Goal: Find contact information: Obtain details needed to contact an individual or organization

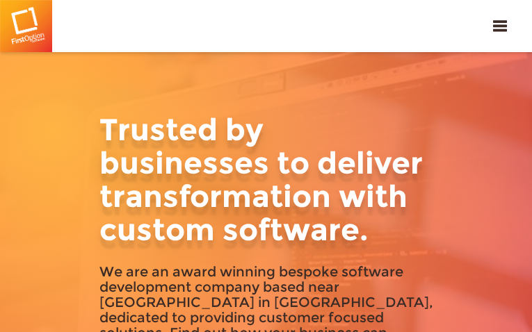
type input "JesovzJkZ"
type input "[EMAIL_ADDRESS][DOMAIN_NAME]"
type input "6259349136"
type input "QPydBmJdKizd"
type input "uwQlNVxLJPKaFxXo"
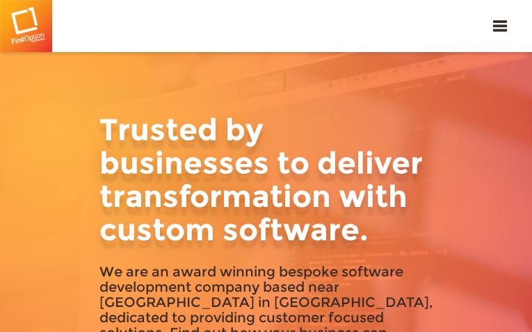
type input "[EMAIL_ADDRESS][DOMAIN_NAME]"
type input "5851752071"
type input "xDCIvlEkkjU"
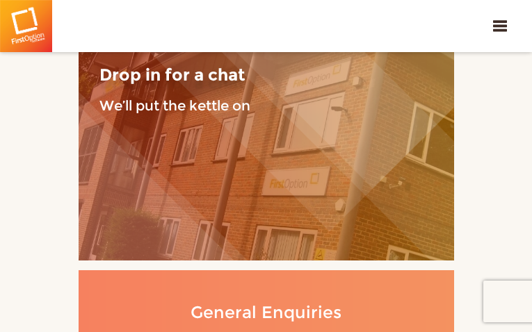
type input "heYFuvqunCONEqMr"
type input "[EMAIL_ADDRESS][DOMAIN_NAME]"
type input "VPzplXgekBCZPcjk"
type input "bISgzgrLitYnHiVN"
type input "[EMAIL_ADDRESS][DOMAIN_NAME]"
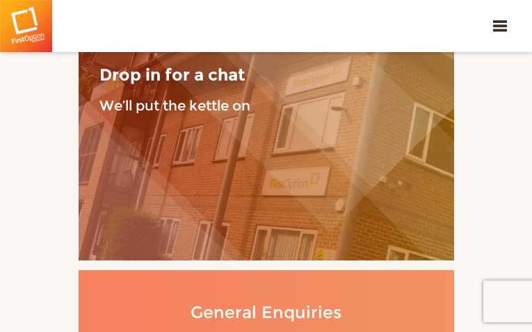
type input "8062119395"
type input "VMPITJzEXw"
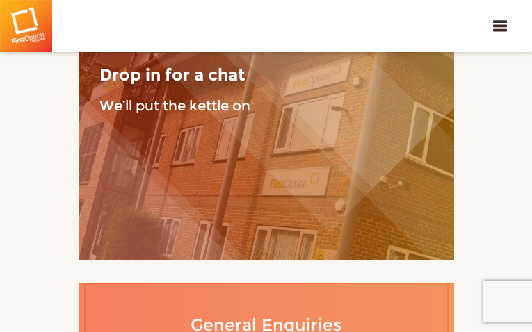
type input "hcEGylgUonVZ"
type input "[EMAIL_ADDRESS][DOMAIN_NAME]"
type input "7752348594"
type input "rWsuXQoLGLjfyed"
